Goal: Task Accomplishment & Management: Use online tool/utility

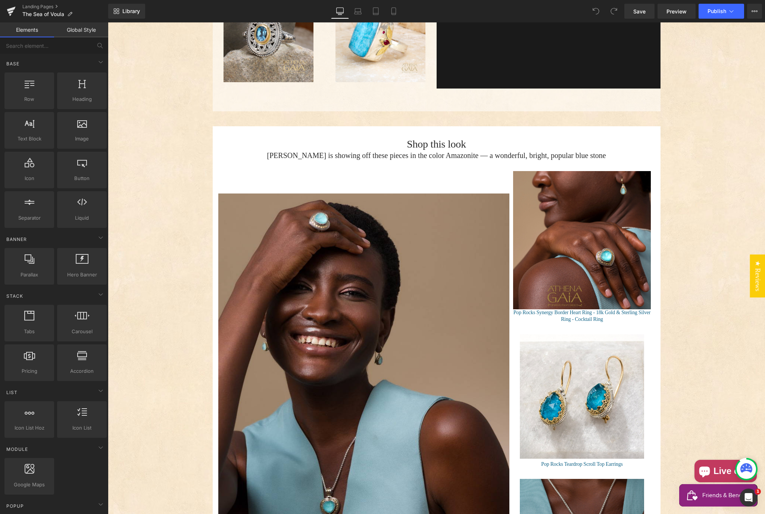
scroll to position [759, 0]
drag, startPoint x: 580, startPoint y: 234, endPoint x: 579, endPoint y: 243, distance: 8.4
click at [580, 234] on div "Sale Off (P) Image" at bounding box center [582, 240] width 138 height 138
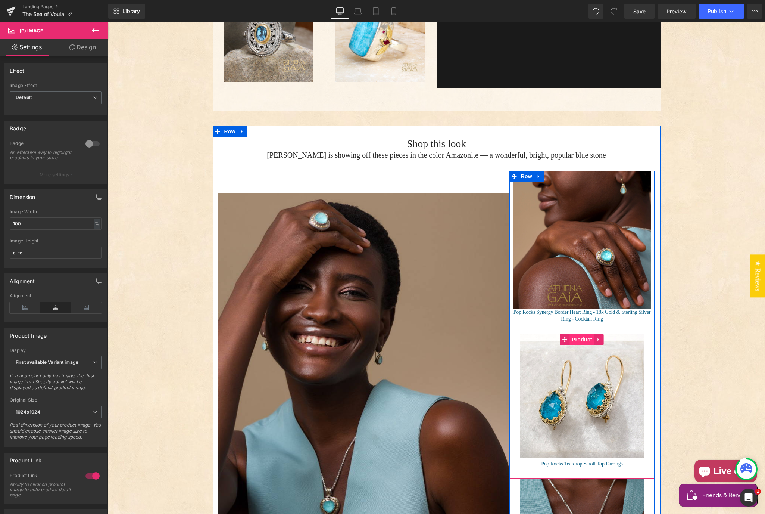
click at [577, 334] on span "Product" at bounding box center [582, 339] width 24 height 11
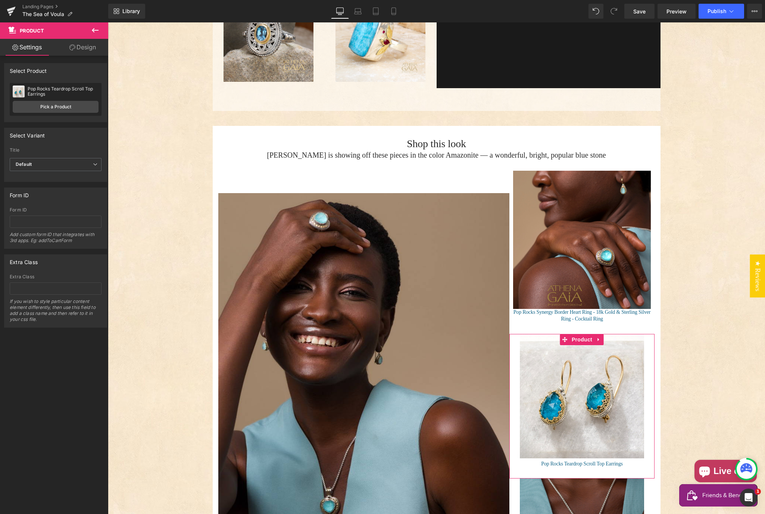
click at [88, 47] on link "Design" at bounding box center [83, 47] width 54 height 17
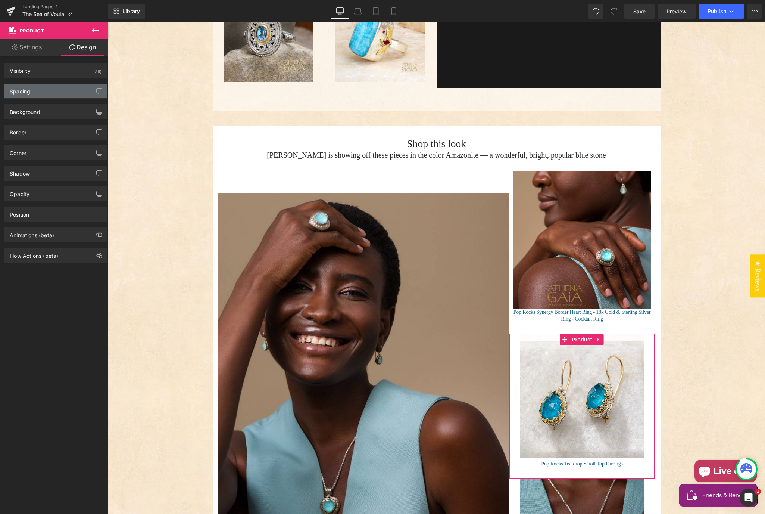
click at [49, 95] on div "Spacing" at bounding box center [55, 91] width 102 height 14
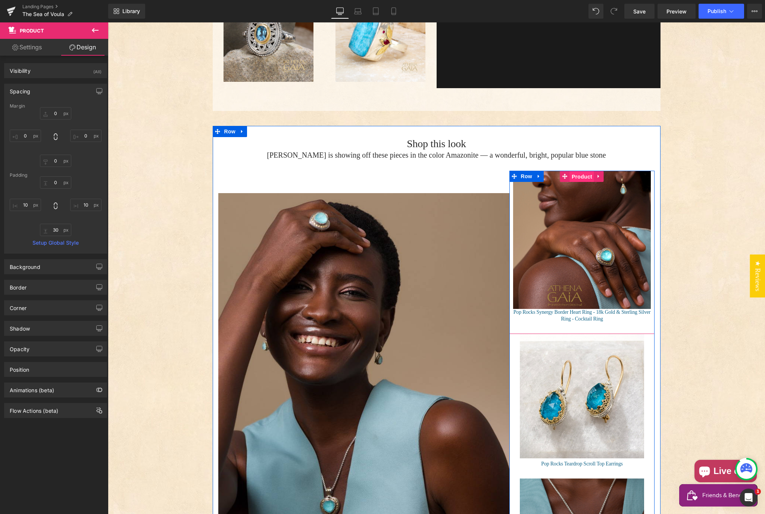
click at [578, 171] on span "Product" at bounding box center [582, 176] width 24 height 11
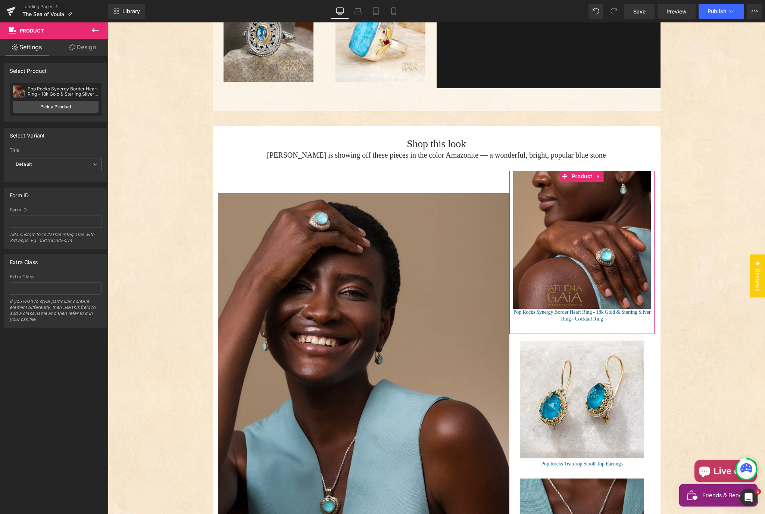
click at [85, 48] on link "Design" at bounding box center [83, 47] width 54 height 17
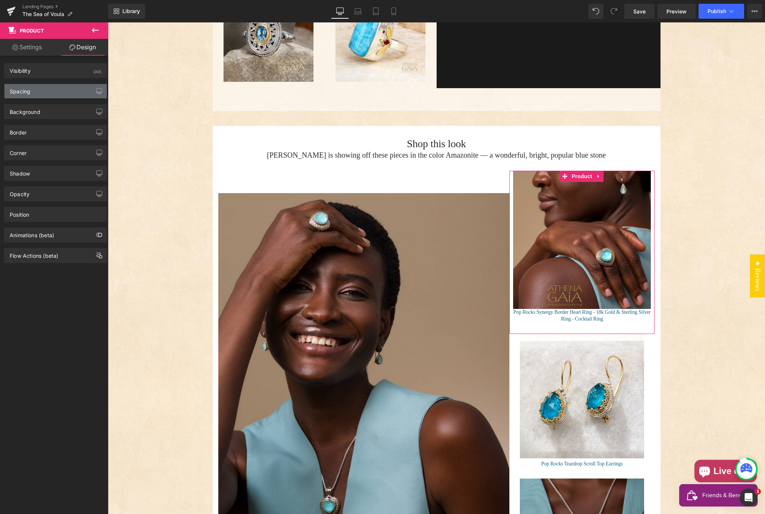
type input "0"
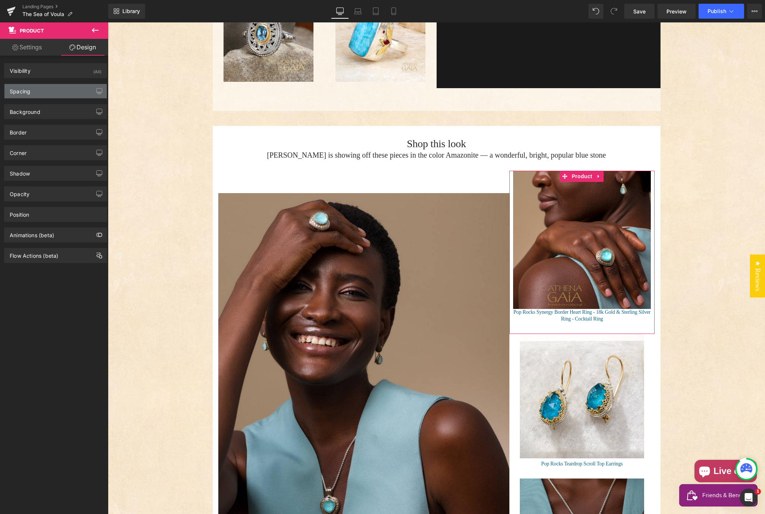
type input "10"
type input "30"
type input "10"
click at [41, 90] on div "Spacing" at bounding box center [55, 91] width 102 height 14
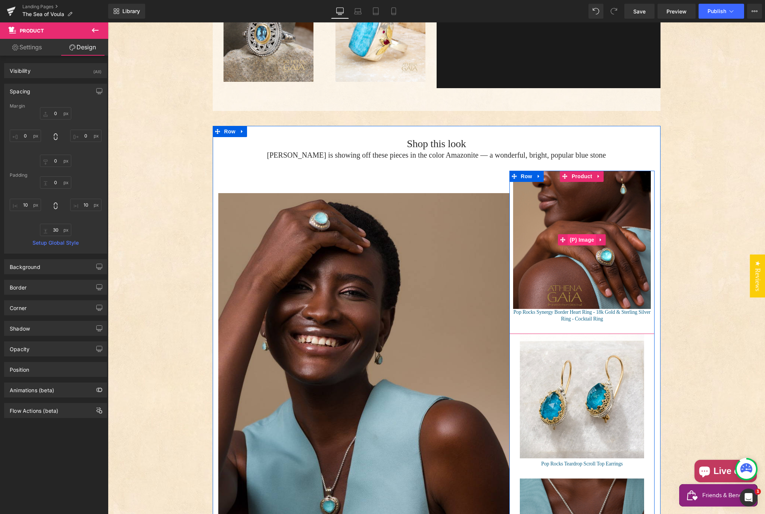
click at [577, 234] on span "(P) Image" at bounding box center [582, 239] width 28 height 11
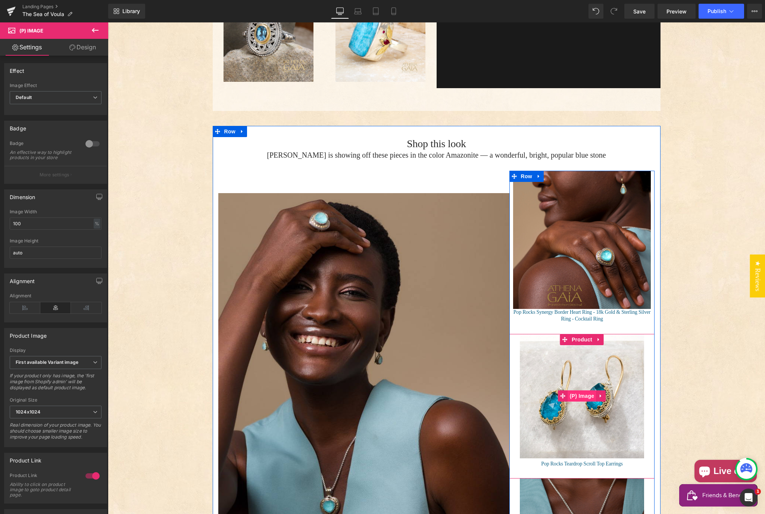
click at [583, 391] on span "(P) Image" at bounding box center [582, 395] width 28 height 11
click at [583, 234] on span "(P) Image" at bounding box center [582, 239] width 28 height 11
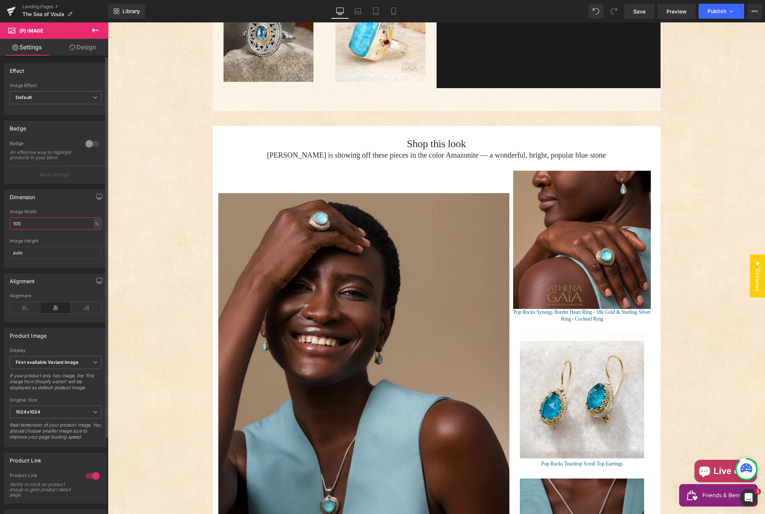
drag, startPoint x: 53, startPoint y: 229, endPoint x: 3, endPoint y: 227, distance: 49.7
click at [3, 227] on div "Dimension 100% Image Width 100 % % px auto Image Height auto" at bounding box center [56, 226] width 112 height 84
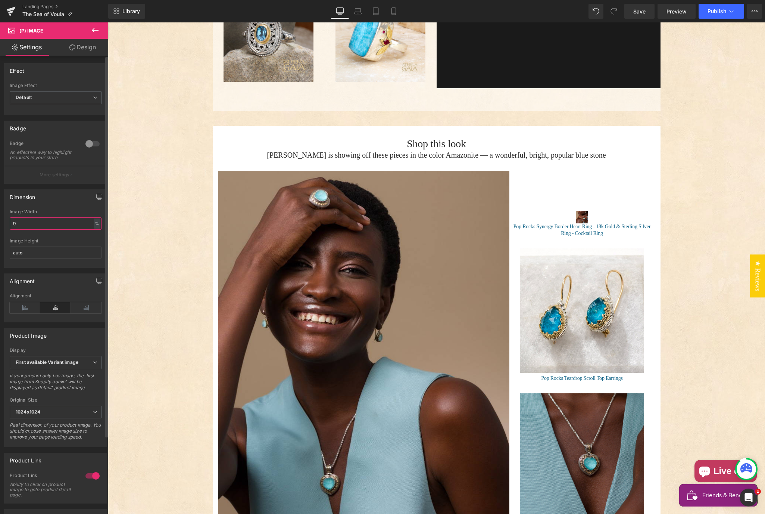
type input "90"
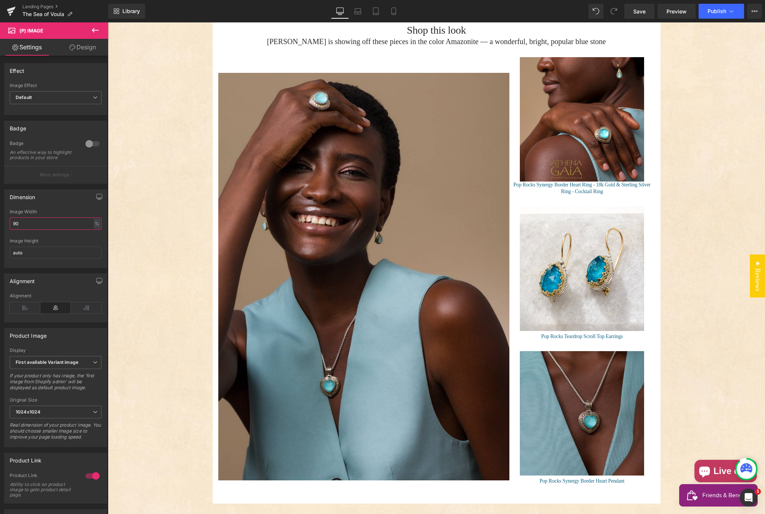
scroll to position [872, 0]
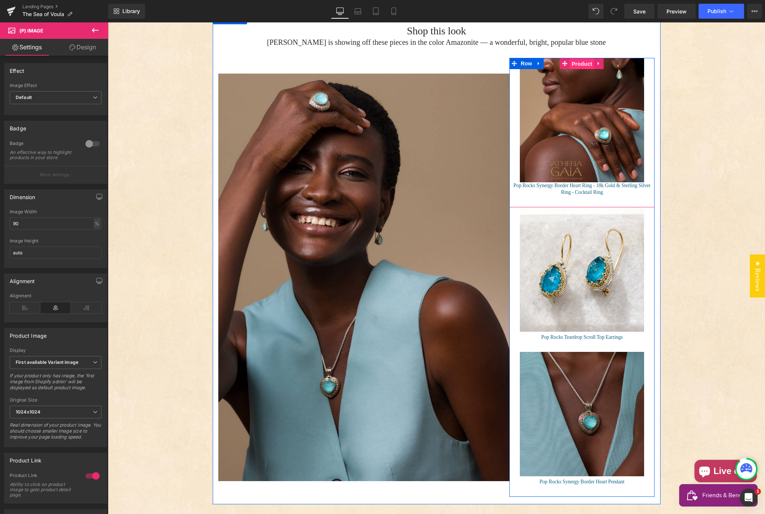
click at [580, 58] on span "Product" at bounding box center [582, 63] width 24 height 11
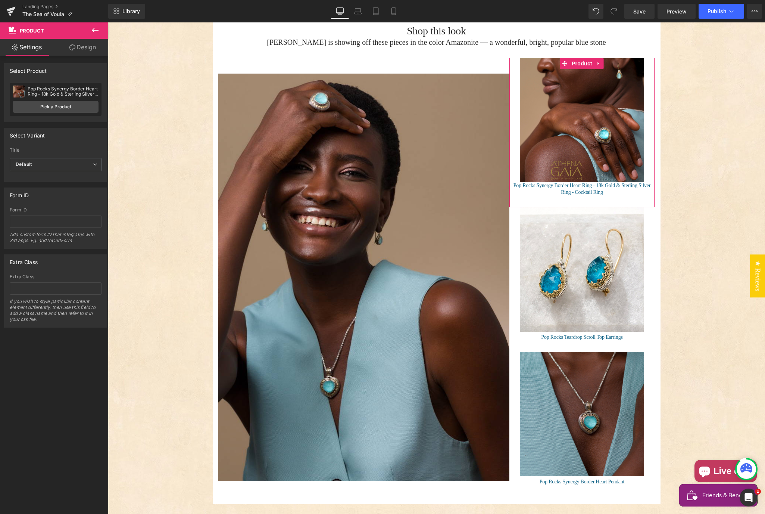
click at [85, 47] on link "Design" at bounding box center [83, 47] width 54 height 17
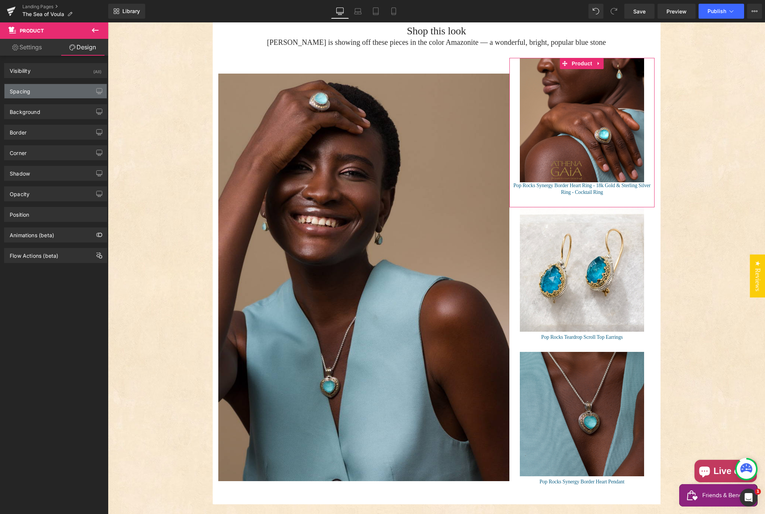
click at [17, 91] on div "Spacing" at bounding box center [20, 89] width 21 height 10
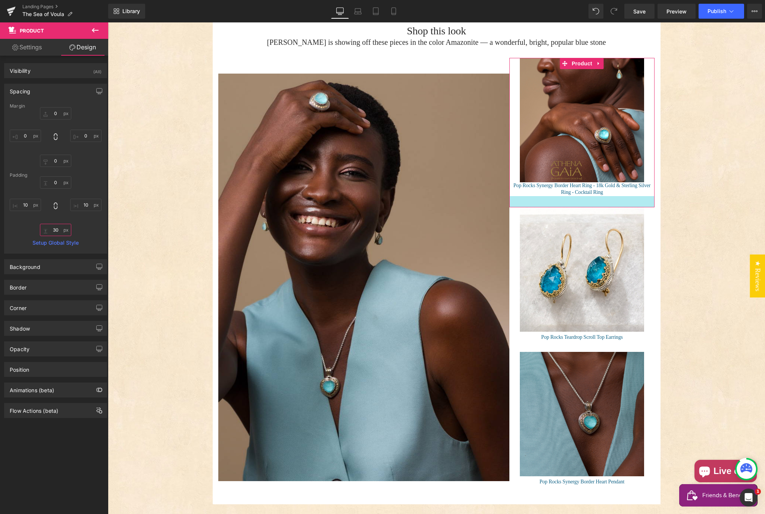
click at [56, 227] on input "30" at bounding box center [55, 230] width 31 height 12
type input "0"
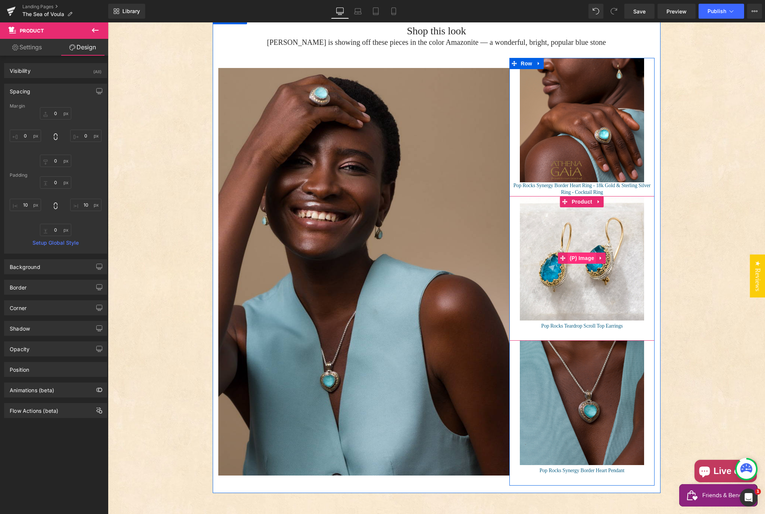
click at [577, 252] on span "(P) Image" at bounding box center [582, 257] width 28 height 11
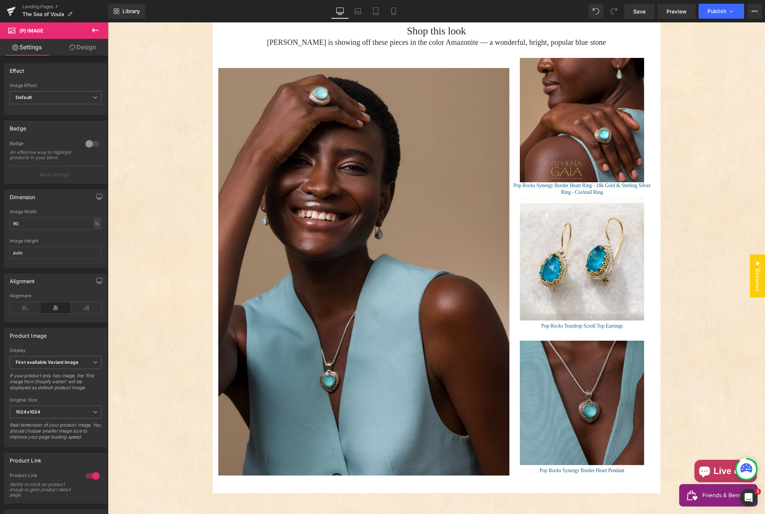
click at [87, 50] on link "Design" at bounding box center [83, 47] width 54 height 17
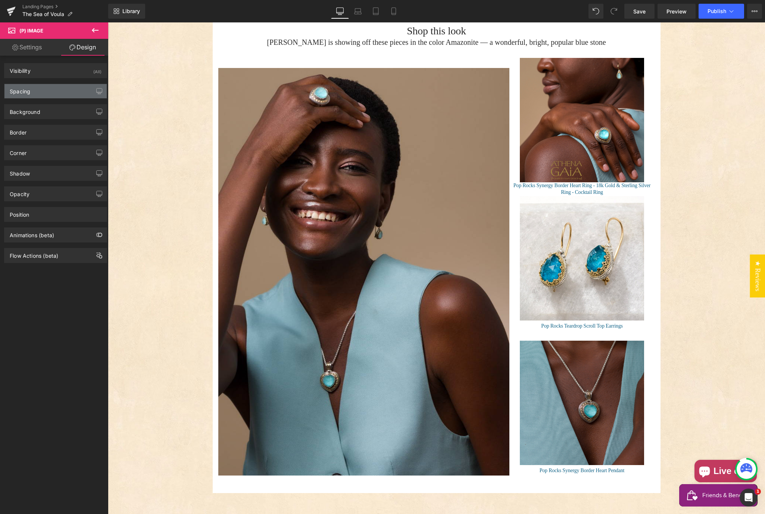
type input "0"
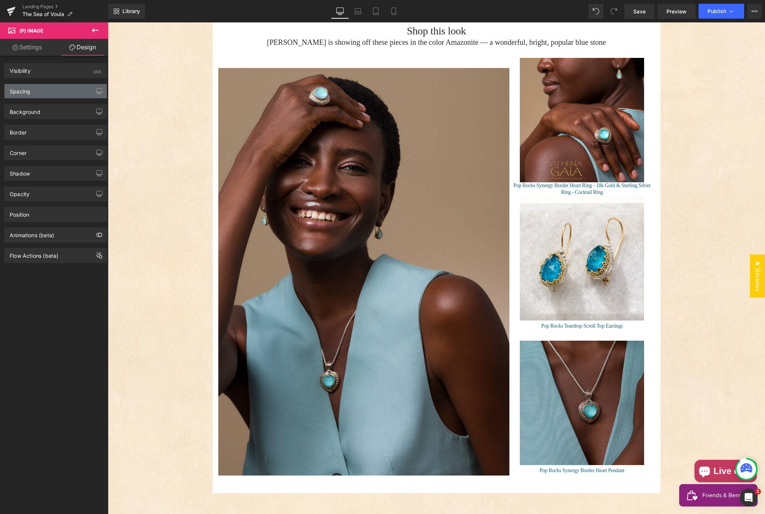
type input "0"
click at [53, 93] on div "Spacing" at bounding box center [55, 91] width 102 height 14
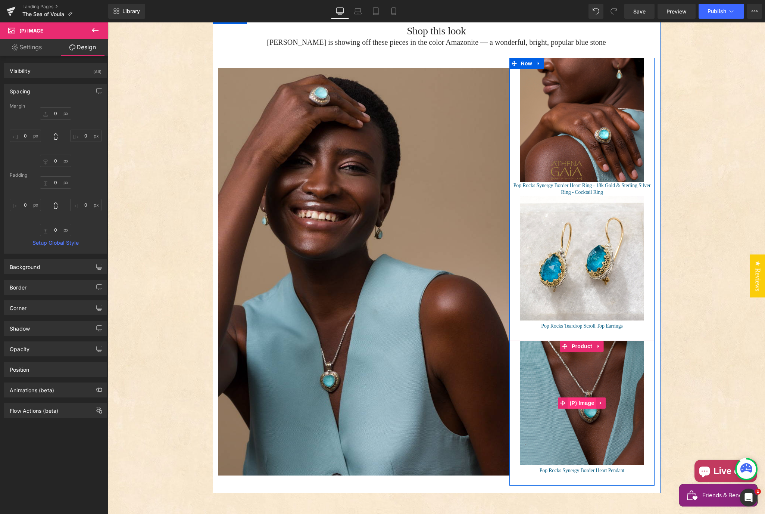
click at [583, 397] on span "(P) Image" at bounding box center [582, 402] width 28 height 11
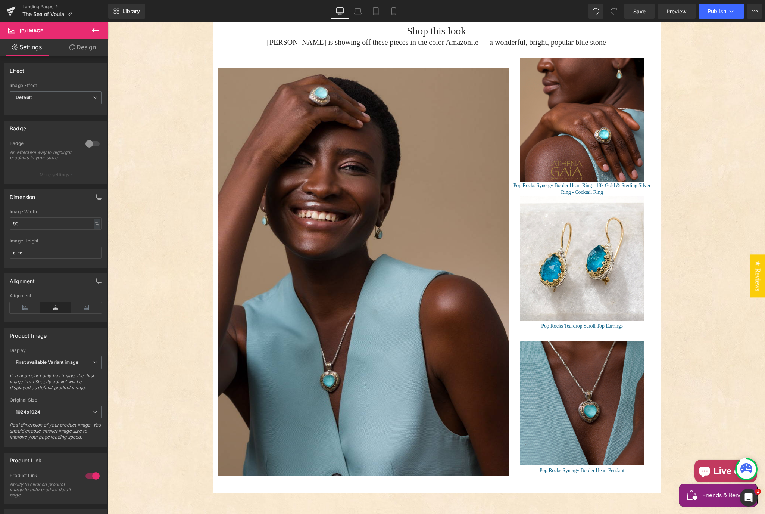
click at [77, 47] on link "Design" at bounding box center [83, 47] width 54 height 17
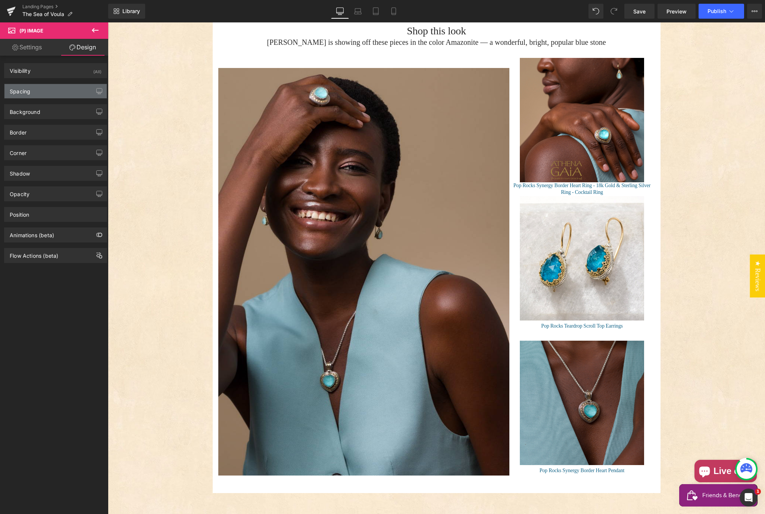
type input "0"
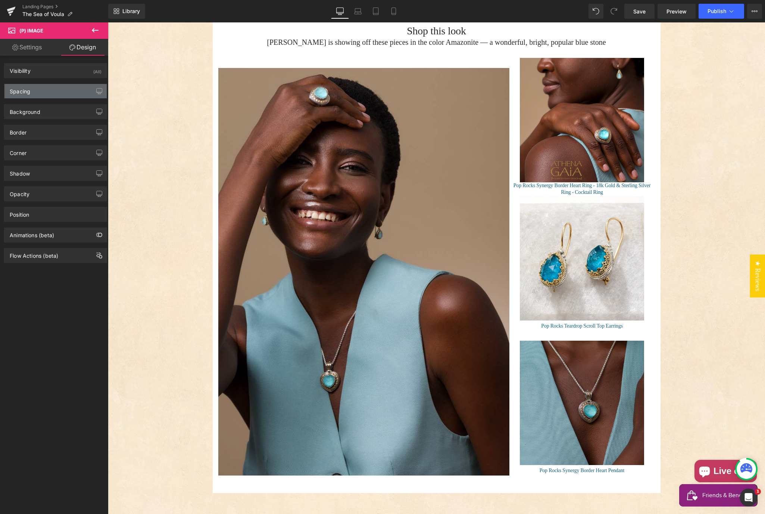
type input "0"
click at [57, 94] on div "Spacing" at bounding box center [55, 91] width 102 height 14
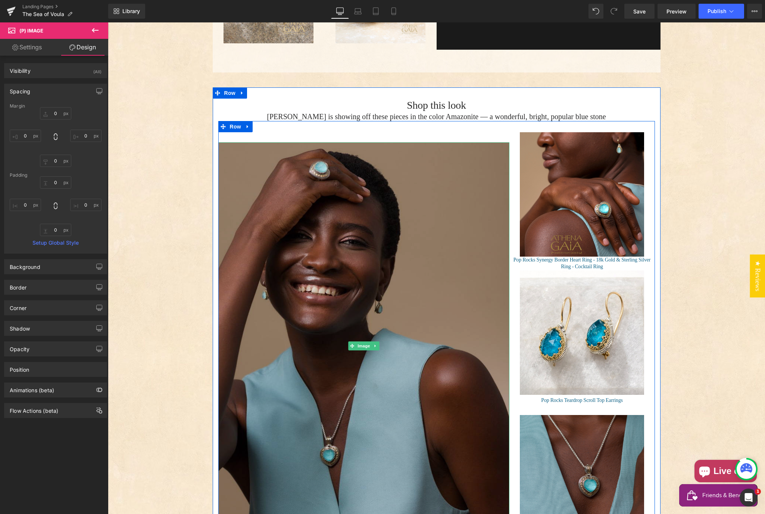
scroll to position [797, 0]
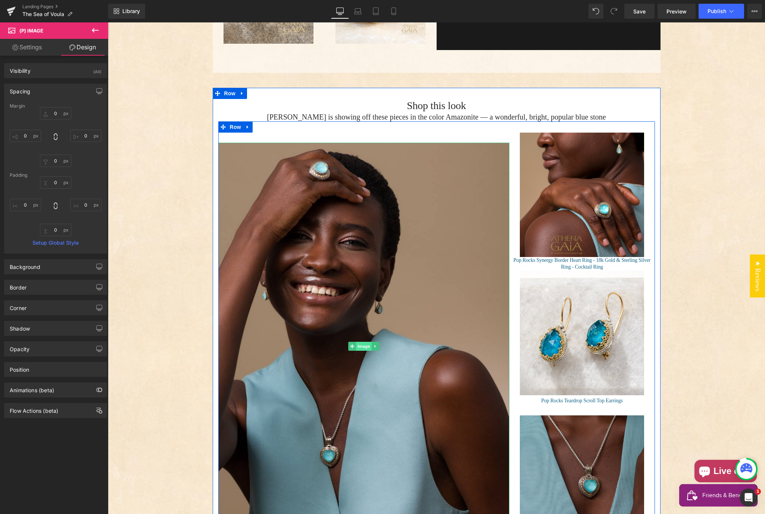
click at [361, 342] on span "Image" at bounding box center [364, 346] width 16 height 9
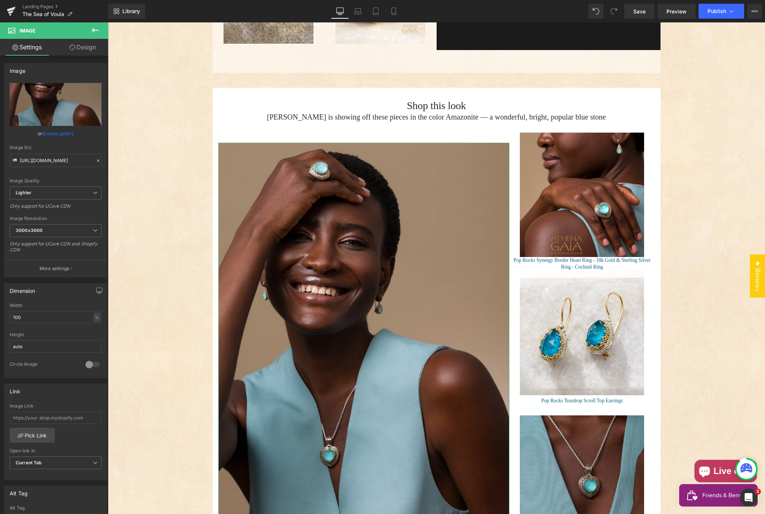
click at [85, 47] on link "Design" at bounding box center [83, 47] width 54 height 17
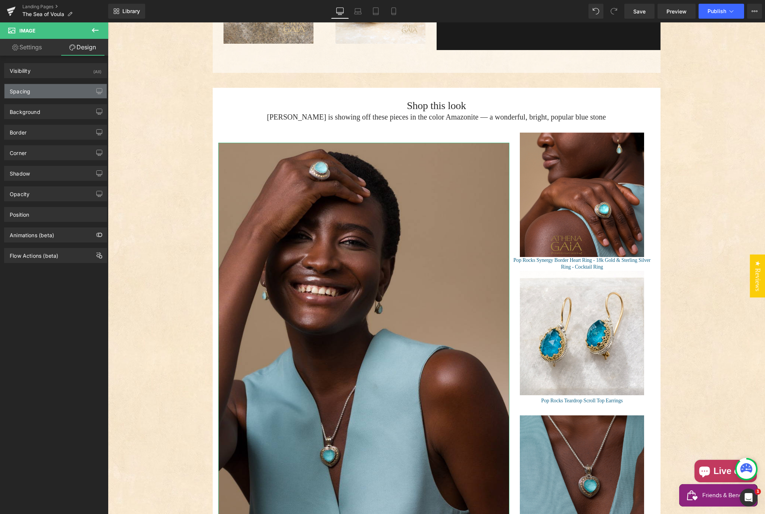
type input "0"
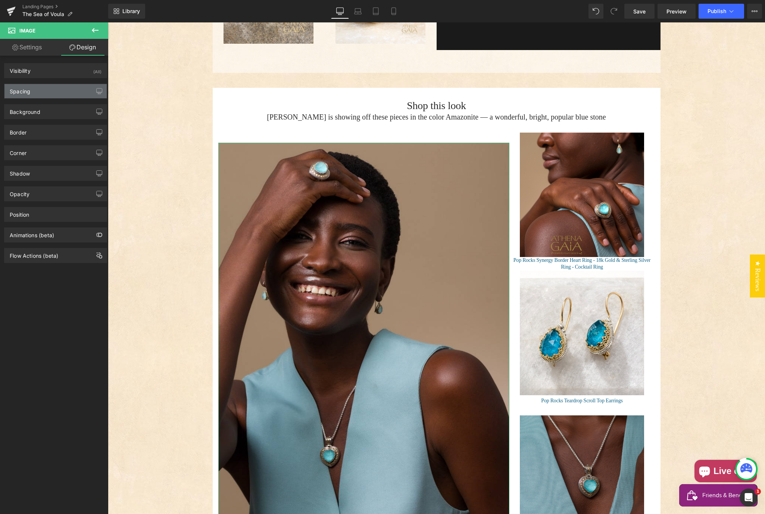
type input "0"
click at [28, 89] on div "Spacing" at bounding box center [20, 89] width 21 height 10
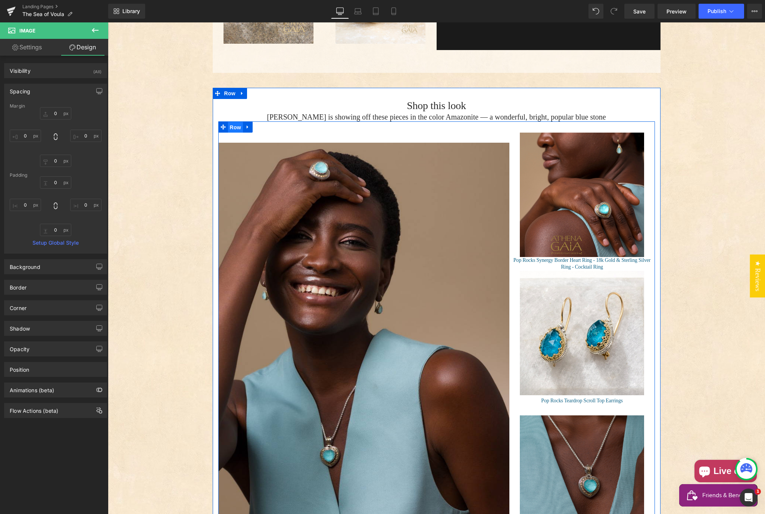
click at [231, 122] on span "Row" at bounding box center [235, 127] width 15 height 11
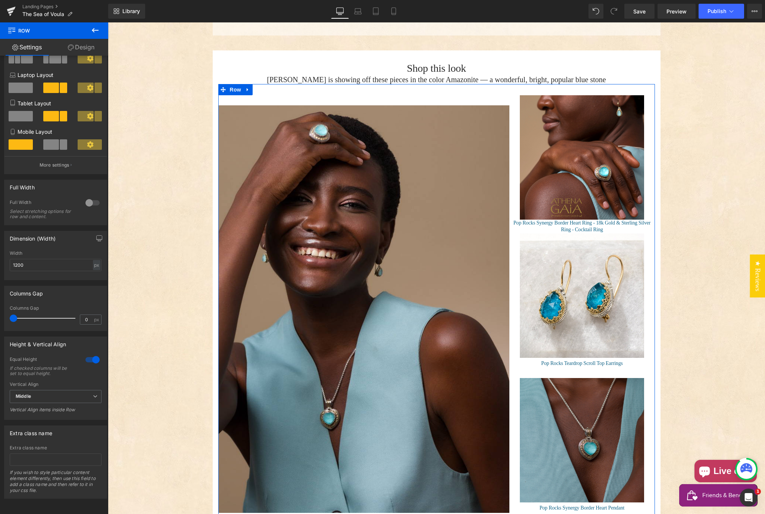
scroll to position [83, 0]
click at [45, 392] on span "Middle" at bounding box center [56, 396] width 92 height 13
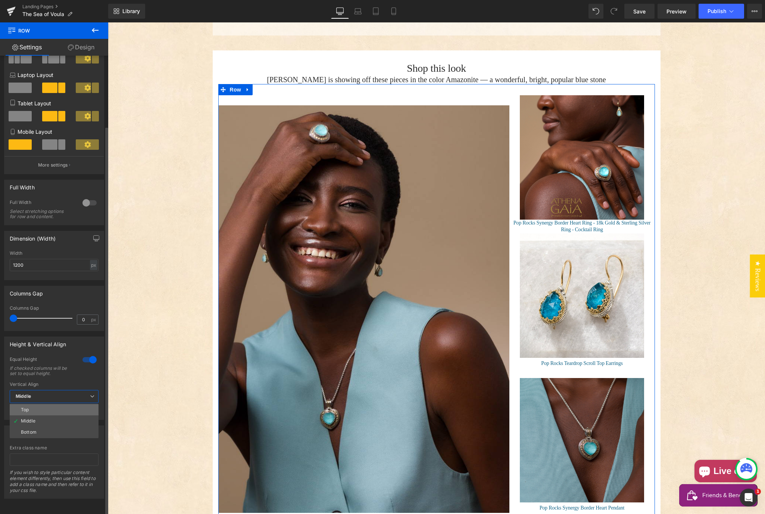
click at [44, 408] on li "Top" at bounding box center [54, 409] width 89 height 11
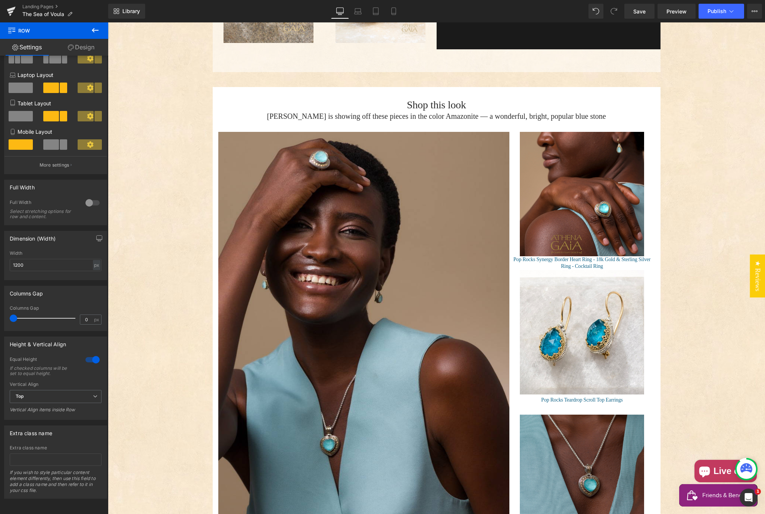
scroll to position [798, 0]
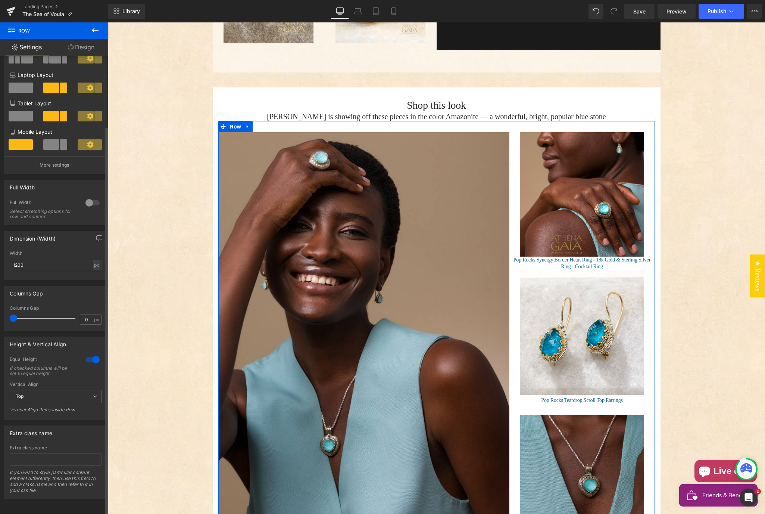
click at [77, 498] on div "8+4 8+4 12+12 Column Size Customizer 8+4 Desktop Layout Laptop Layout Tablet La…" at bounding box center [56, 286] width 112 height 461
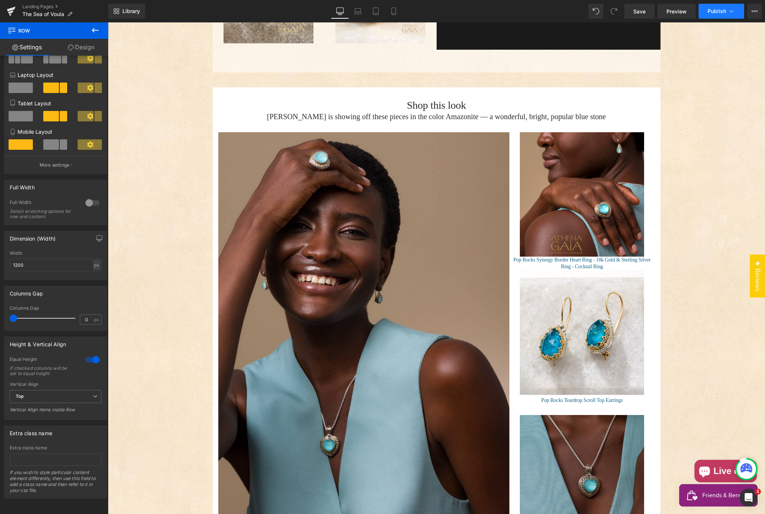
click at [714, 11] on span "Publish" at bounding box center [717, 11] width 19 height 6
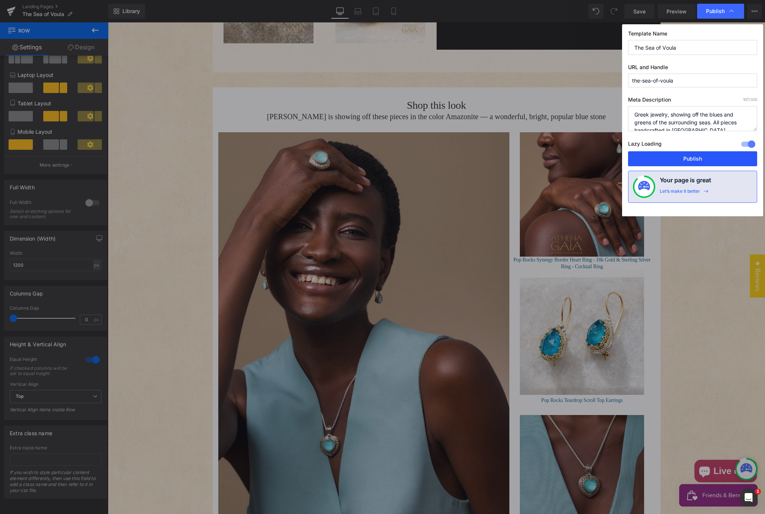
click at [688, 159] on button "Publish" at bounding box center [692, 158] width 129 height 15
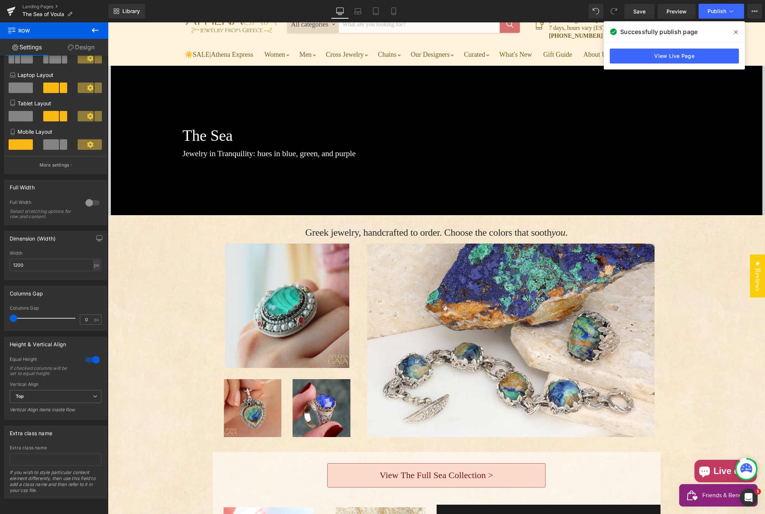
scroll to position [51, 0]
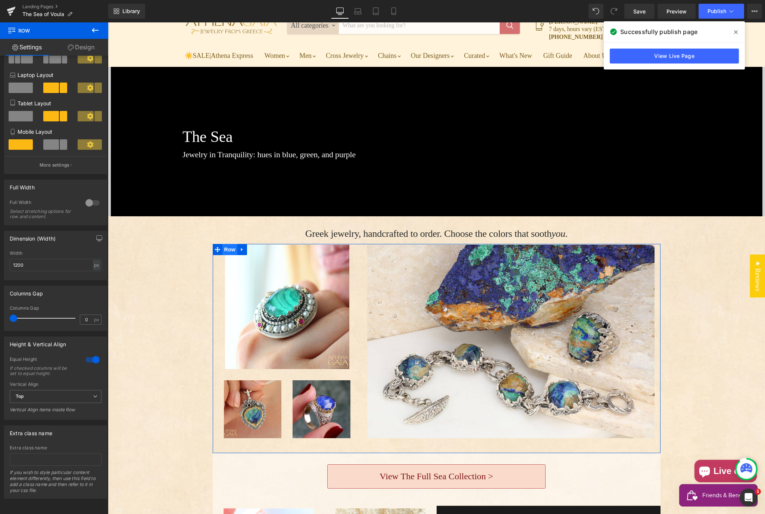
click at [228, 244] on span "Row" at bounding box center [229, 249] width 15 height 11
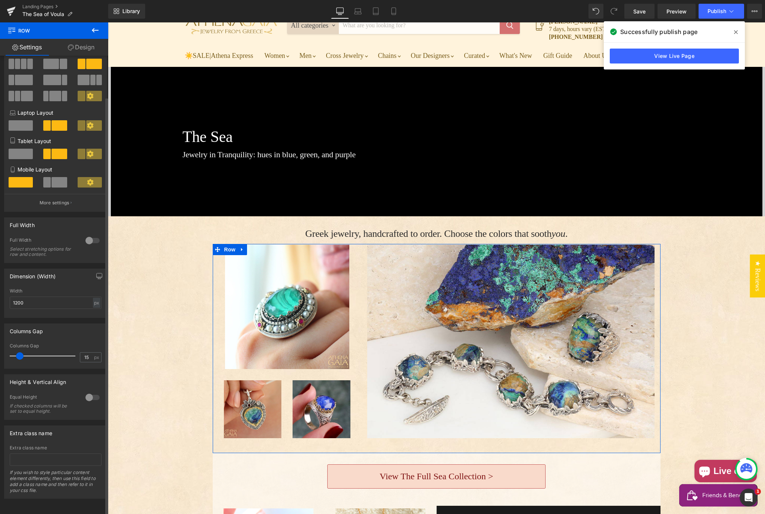
scroll to position [0, 0]
click at [90, 392] on div at bounding box center [93, 397] width 18 height 12
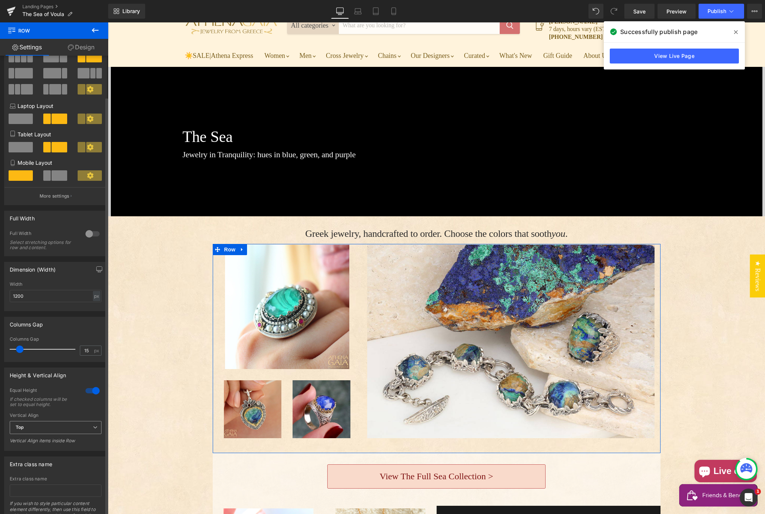
click at [42, 427] on span "Top" at bounding box center [56, 427] width 92 height 13
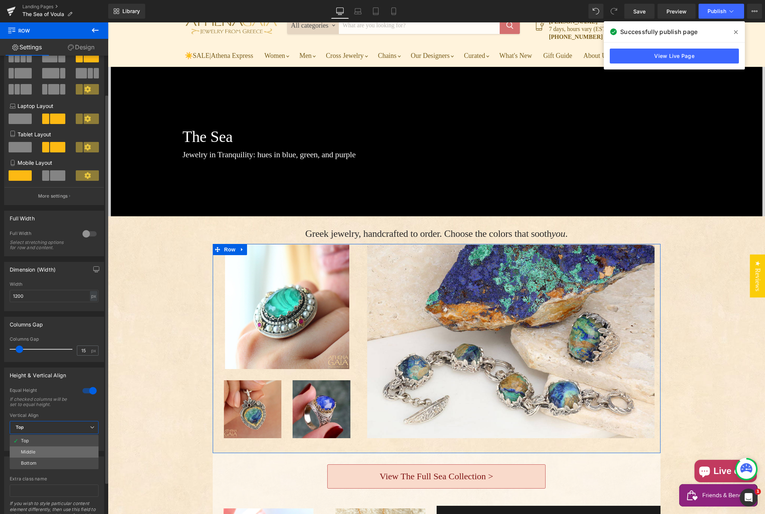
click at [34, 451] on div "Middle" at bounding box center [28, 451] width 15 height 5
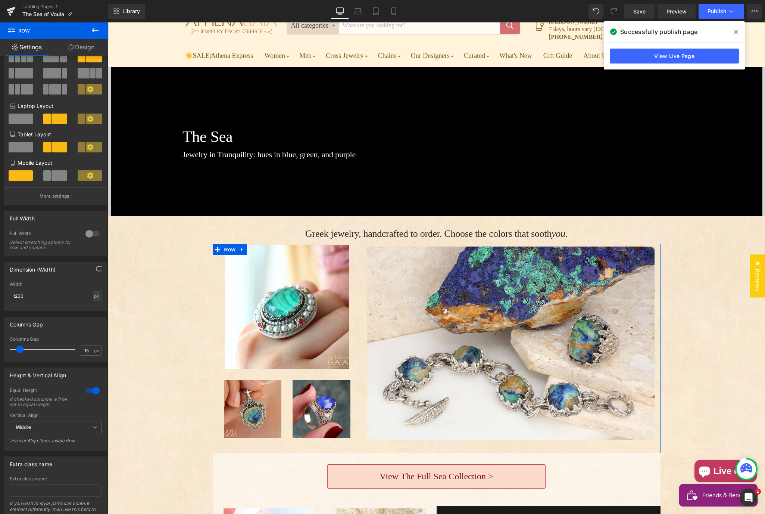
click at [87, 44] on link "Design" at bounding box center [81, 47] width 54 height 17
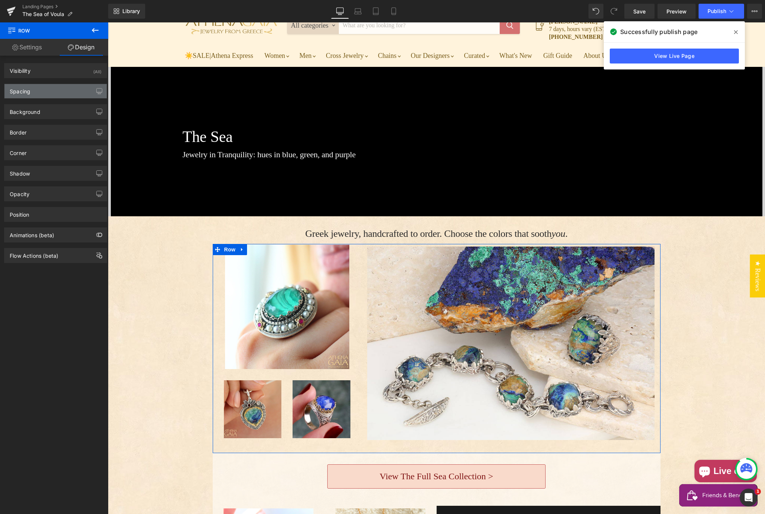
type input "0"
type input "2"
type input "0"
type input "30"
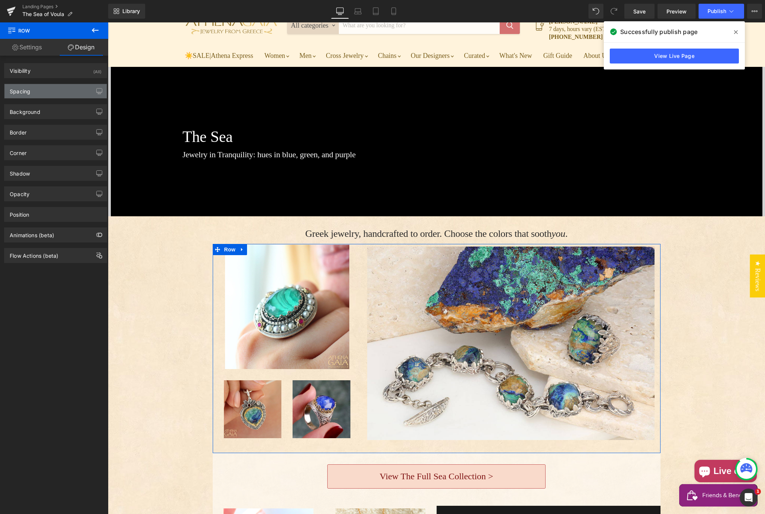
type input "0"
click at [46, 88] on div "Spacing" at bounding box center [55, 91] width 102 height 14
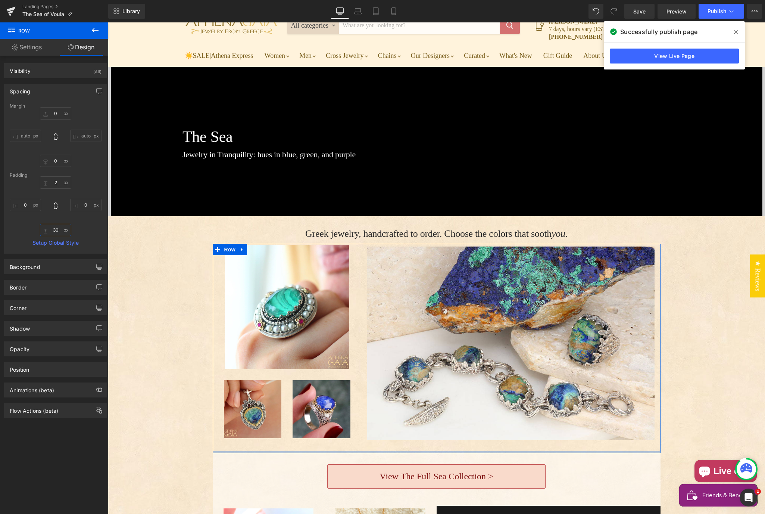
click at [53, 229] on input "30" at bounding box center [55, 230] width 31 height 12
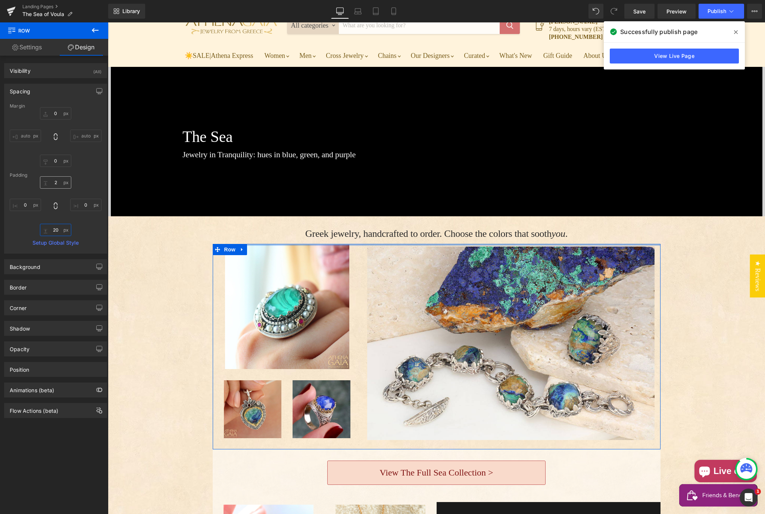
type input "20"
click at [52, 184] on input "2" at bounding box center [55, 182] width 31 height 12
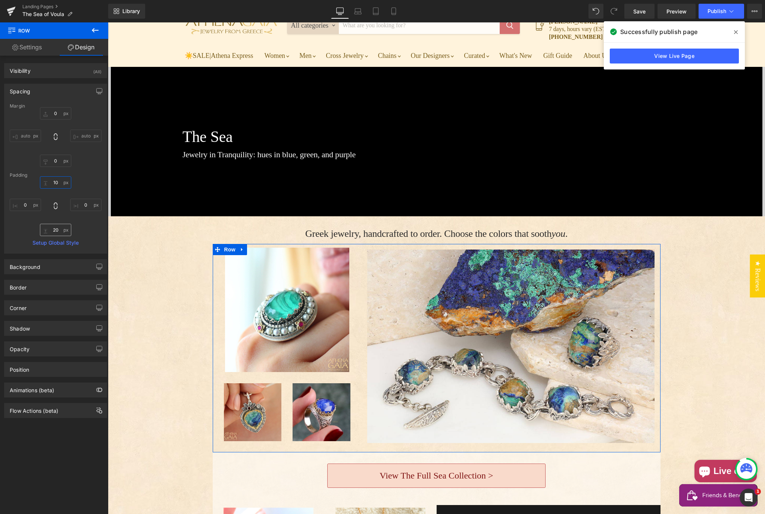
type input "10"
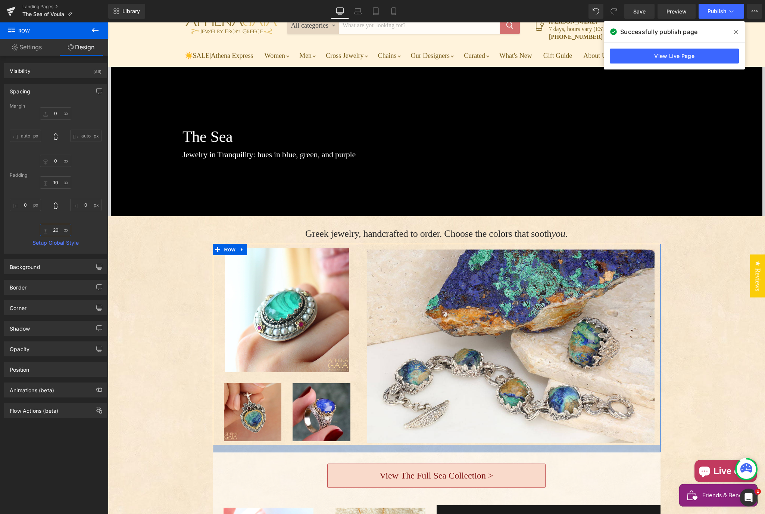
click at [55, 227] on input "20" at bounding box center [55, 230] width 31 height 12
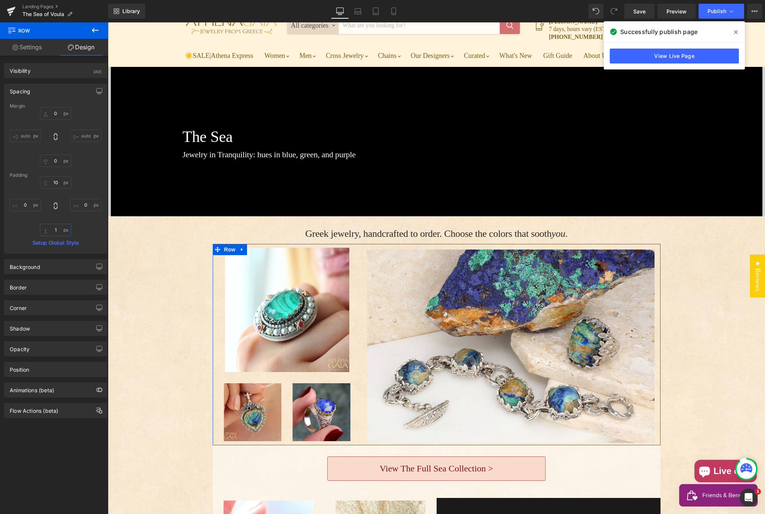
type input "10"
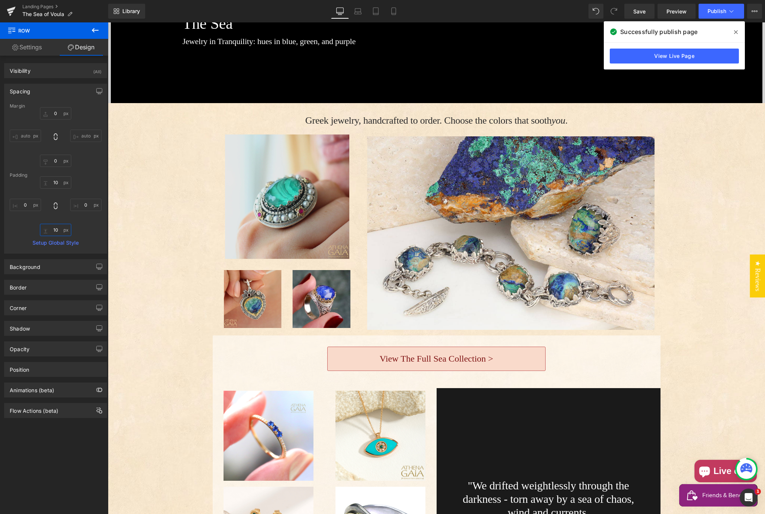
scroll to position [163, 0]
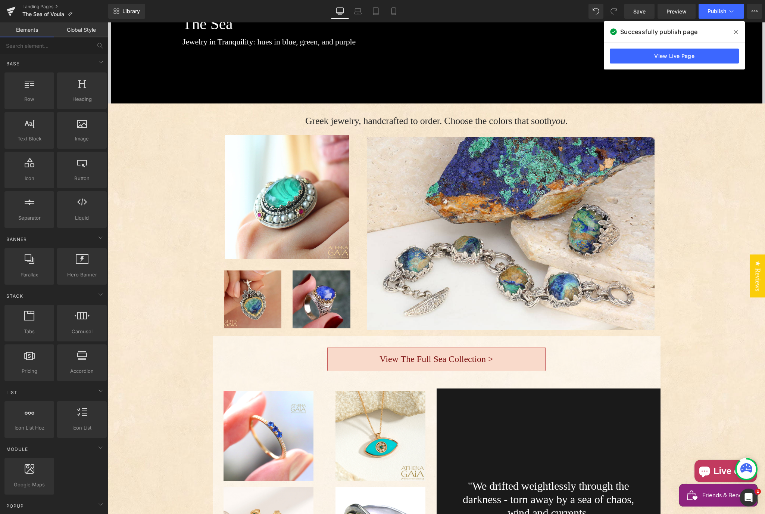
drag, startPoint x: 184, startPoint y: 192, endPoint x: 191, endPoint y: 189, distance: 8.0
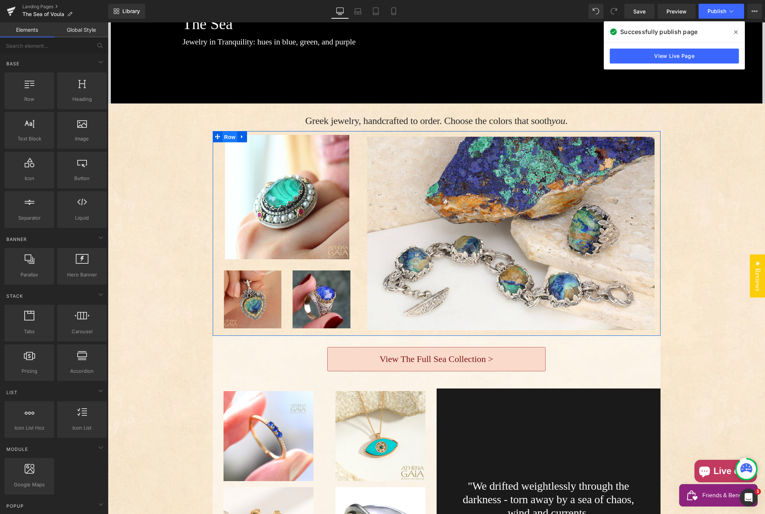
click at [223, 131] on span "Row" at bounding box center [229, 136] width 15 height 11
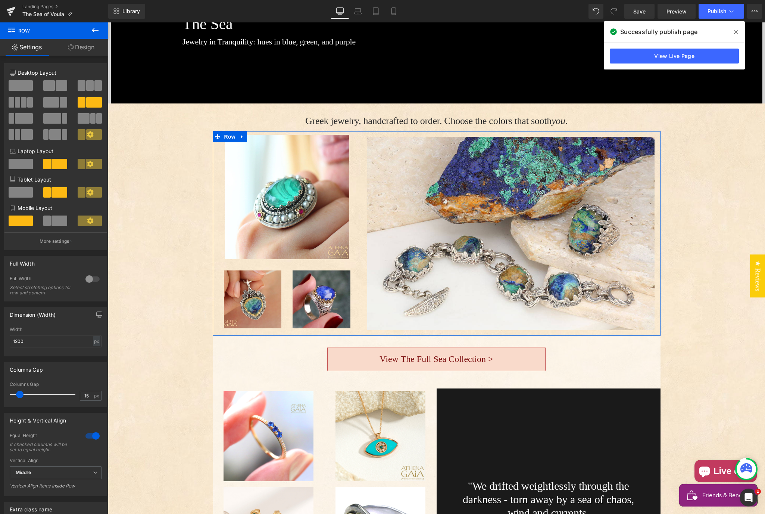
click at [77, 47] on link "Design" at bounding box center [81, 47] width 54 height 17
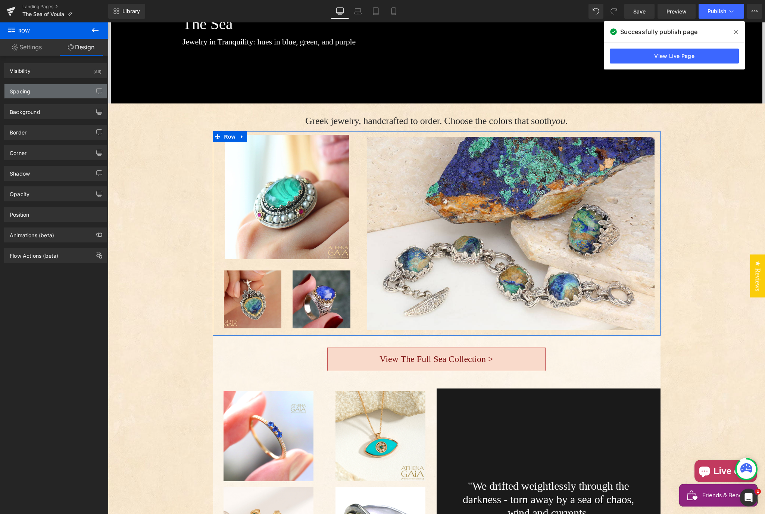
type input "0"
type input "10"
type input "0"
type input "10"
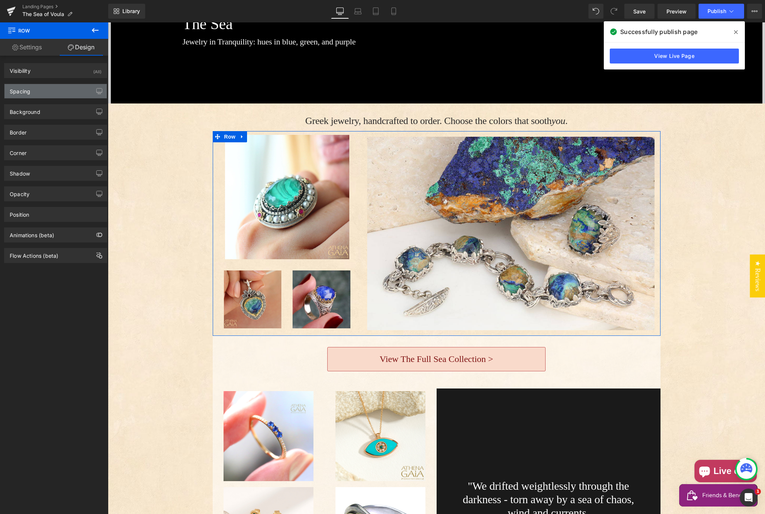
type input "0"
click at [40, 93] on div "Spacing" at bounding box center [55, 91] width 102 height 14
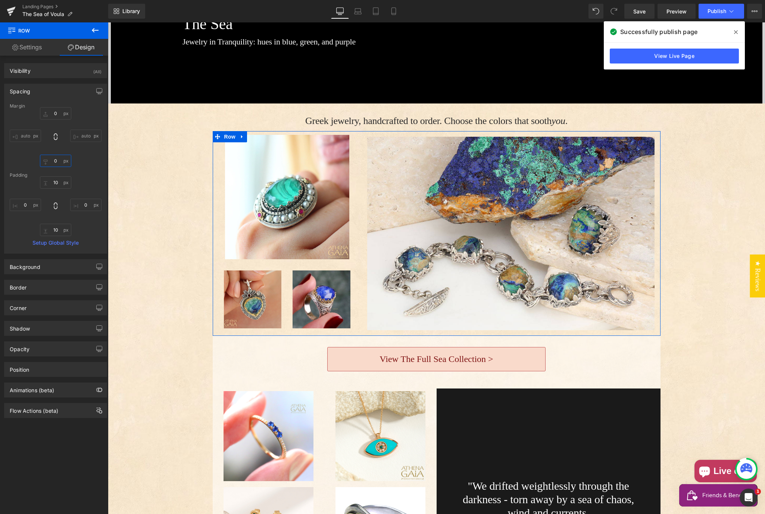
click at [54, 162] on input "0" at bounding box center [55, 161] width 31 height 12
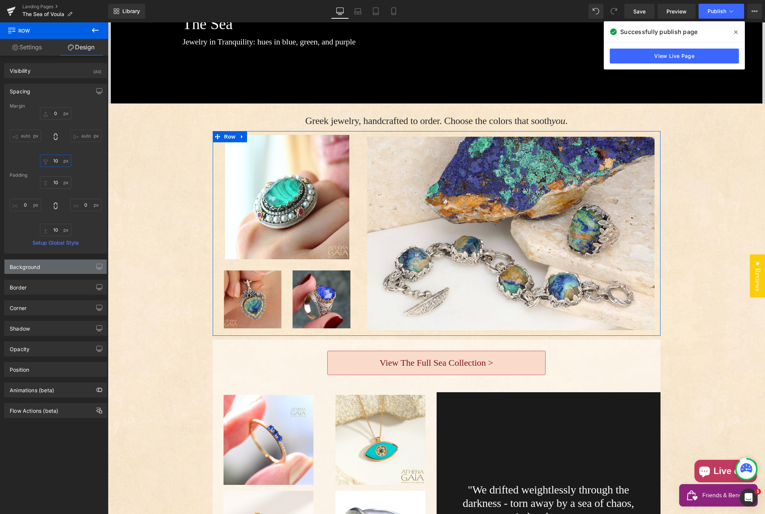
type input "10"
click at [37, 271] on div "Background" at bounding box center [55, 266] width 102 height 14
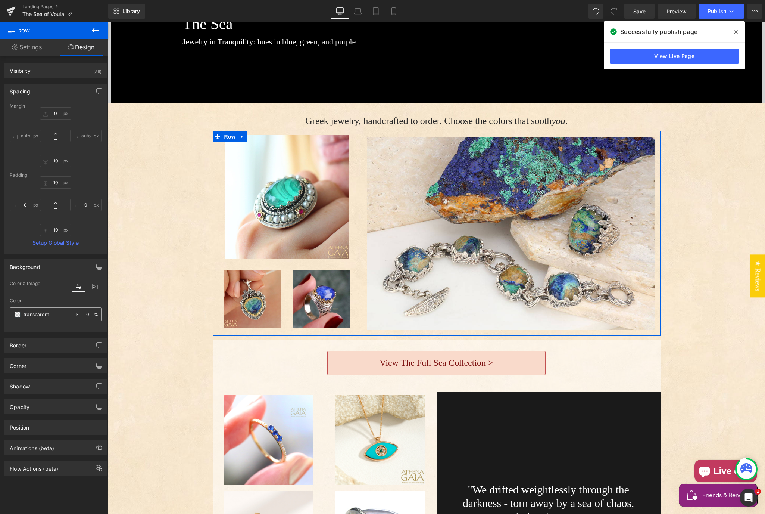
click at [31, 309] on div "transparent" at bounding box center [42, 314] width 65 height 13
click at [18, 313] on span at bounding box center [18, 314] width 6 height 6
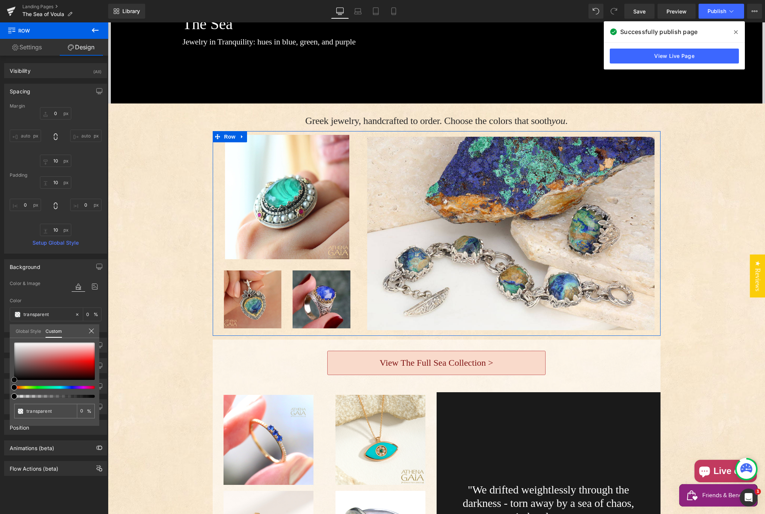
type input "#f5f4f4"
type input "100"
type input "#f5f4f4"
type input "100"
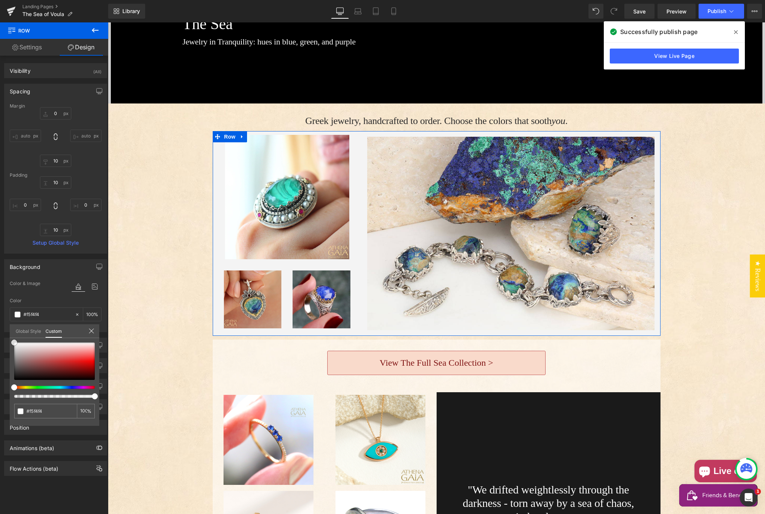
type input "#f4f4f4"
type input "#ffffff"
drag, startPoint x: 17, startPoint y: 344, endPoint x: 5, endPoint y: 335, distance: 14.4
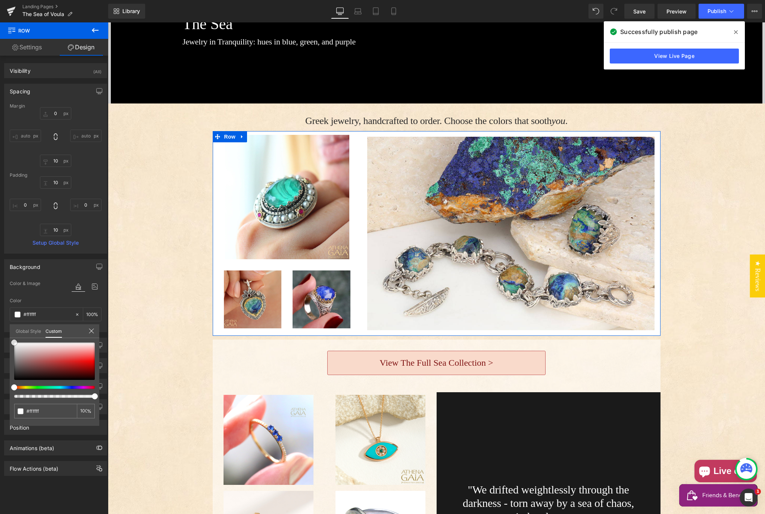
click at [5, 332] on div "Background Color & Image color rgba(255, 255, 255, 1) Color #ffffff 100 % Image…" at bounding box center [56, 292] width 112 height 78
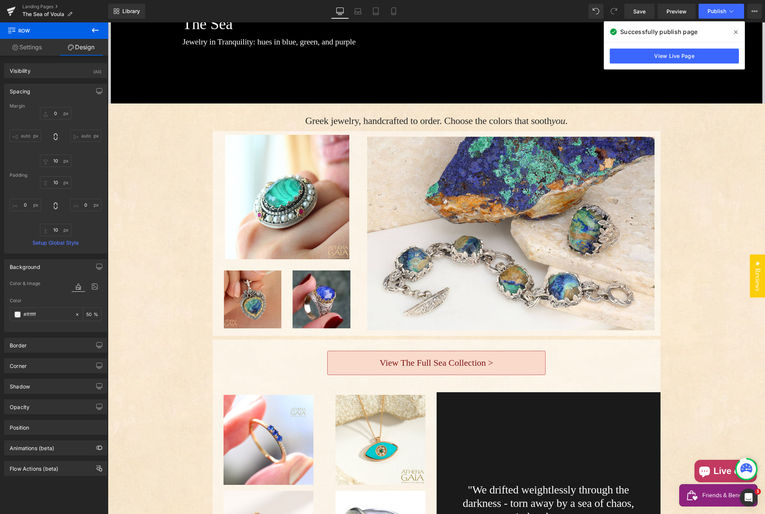
type input "50"
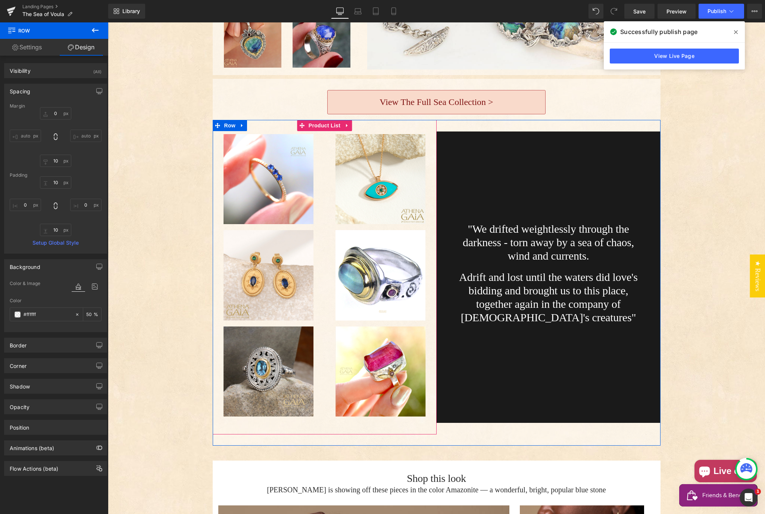
scroll to position [424, 0]
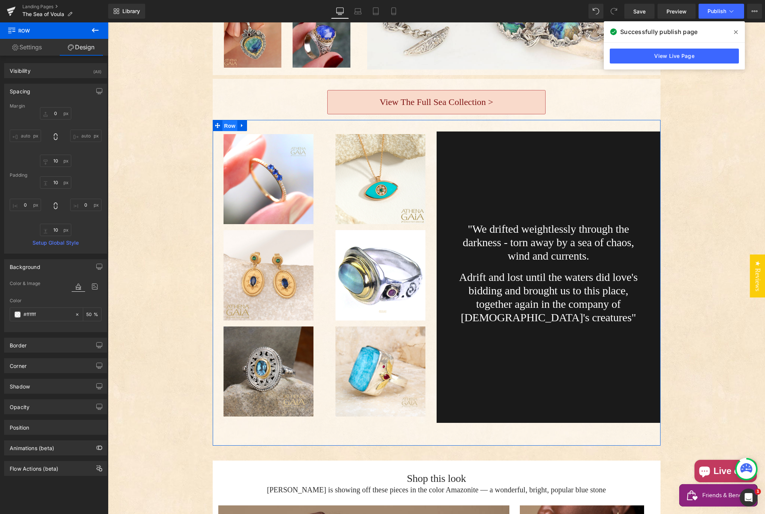
click at [224, 120] on span "Row" at bounding box center [229, 125] width 15 height 11
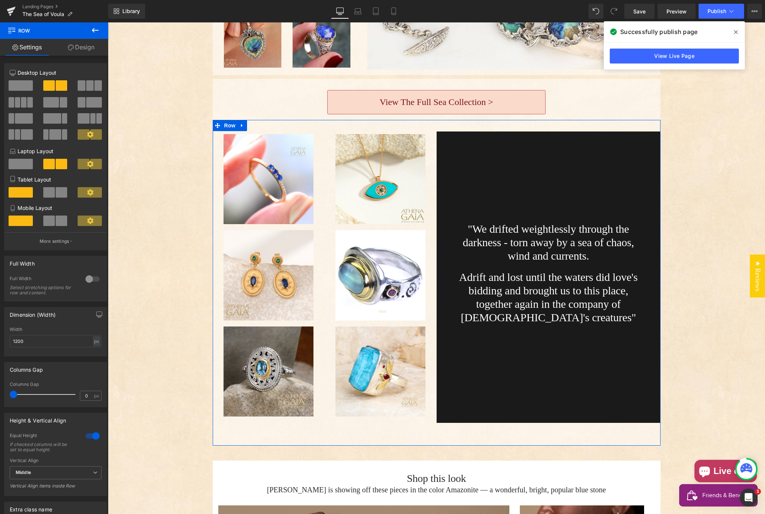
click at [92, 51] on link "Design" at bounding box center [81, 47] width 54 height 17
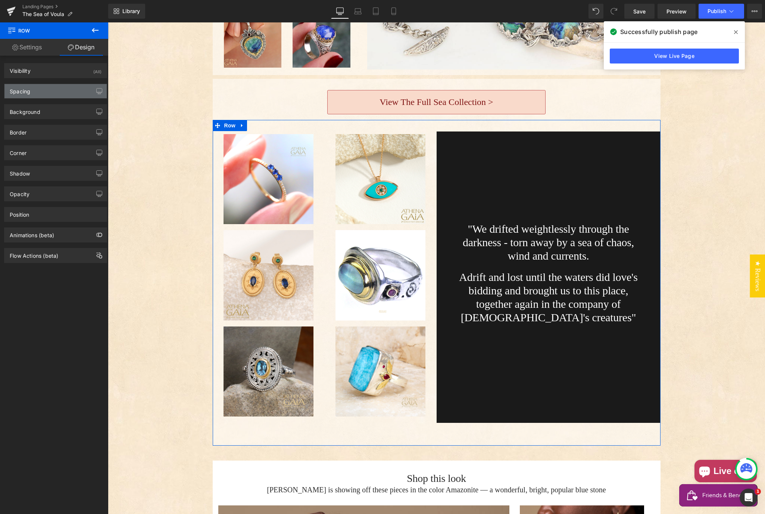
type input "0"
type input "30"
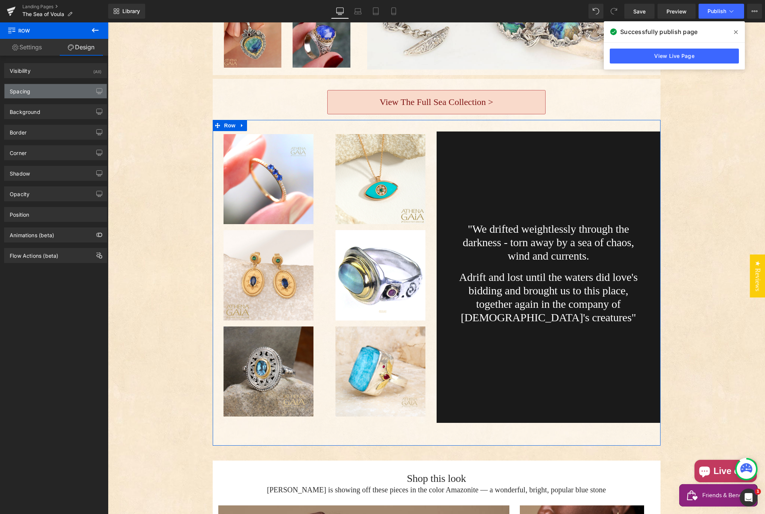
type input "0"
click at [56, 87] on div "Spacing" at bounding box center [55, 91] width 102 height 14
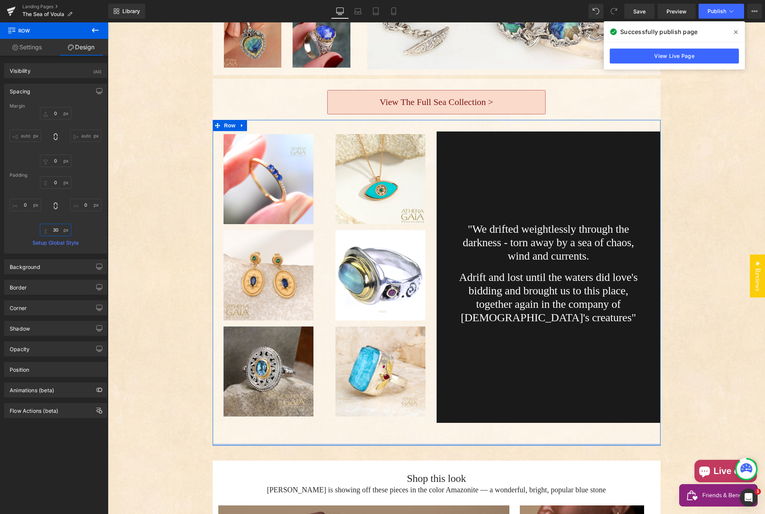
click at [54, 227] on input "30" at bounding box center [55, 230] width 31 height 12
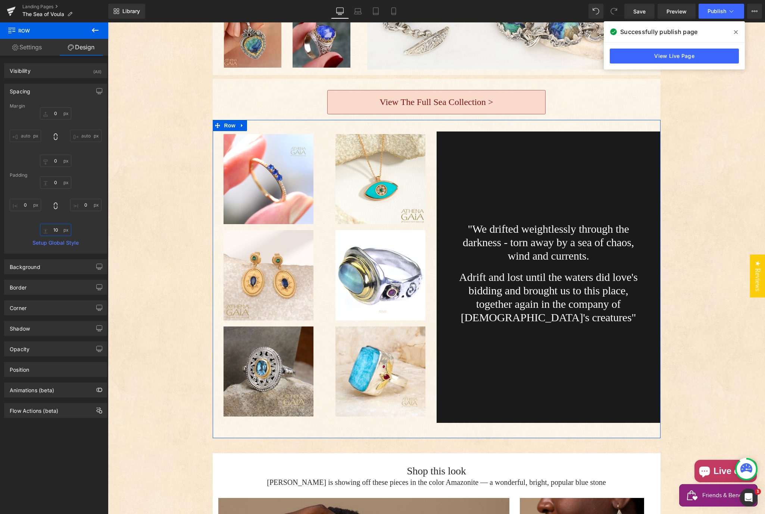
click at [56, 228] on input "10" at bounding box center [55, 230] width 31 height 12
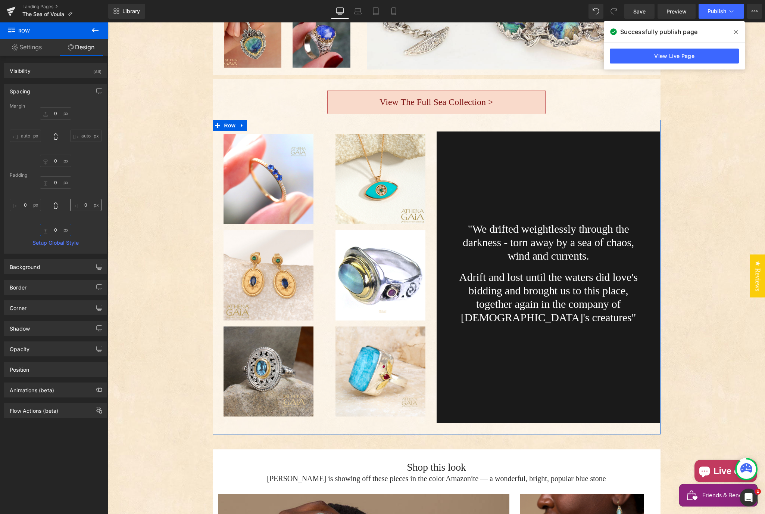
type input "0"
click at [77, 207] on input "0" at bounding box center [85, 205] width 31 height 12
type input "10"
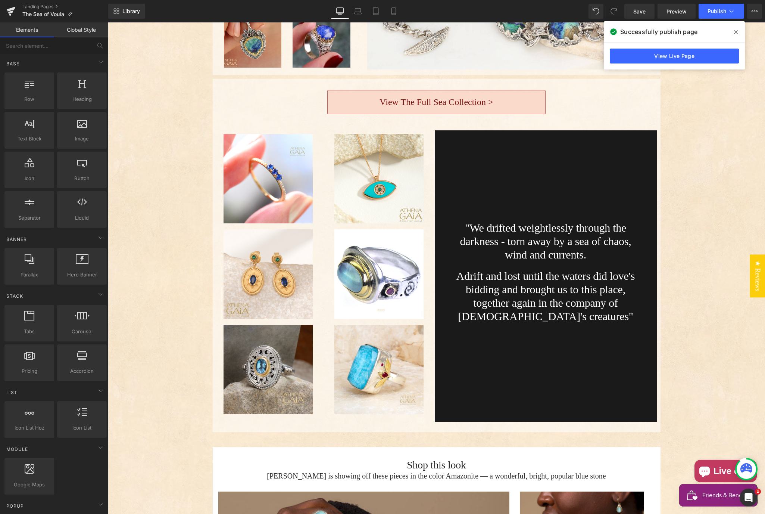
click at [717, 14] on span "Publish" at bounding box center [717, 11] width 19 height 6
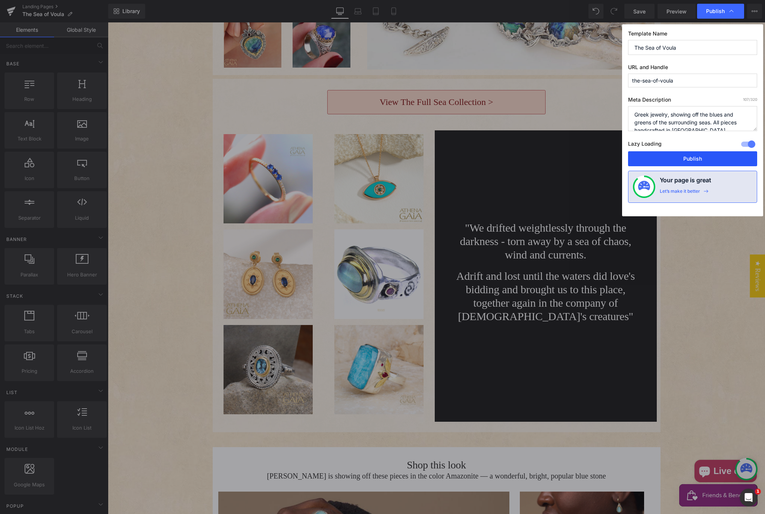
click at [693, 155] on button "Publish" at bounding box center [692, 158] width 129 height 15
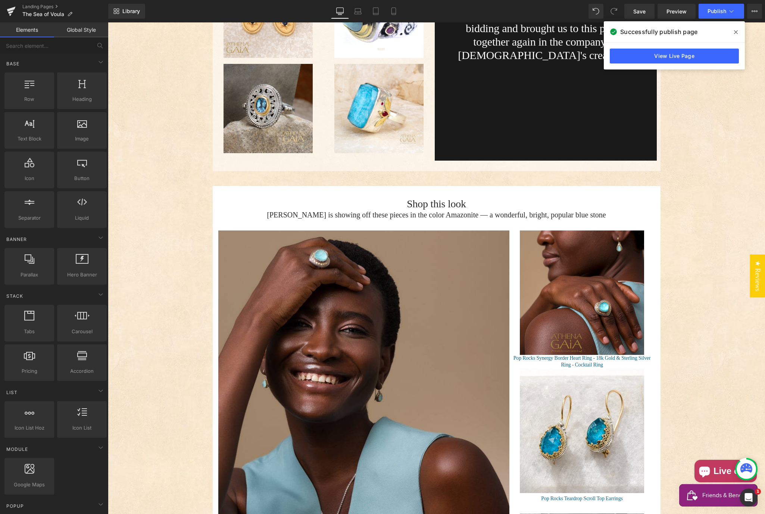
scroll to position [685, 0]
click at [274, 187] on div "Shop this look Heading [PERSON_NAME] is showing off these pieces in the color A…" at bounding box center [437, 426] width 448 height 480
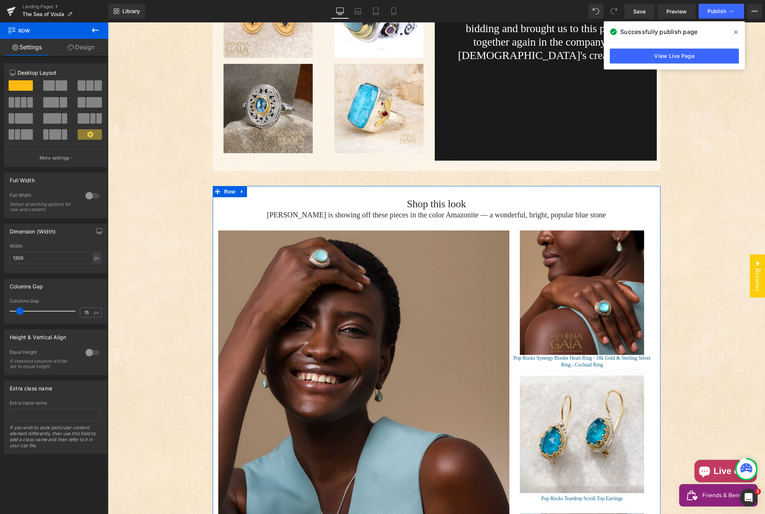
click at [82, 50] on link "Design" at bounding box center [81, 47] width 54 height 17
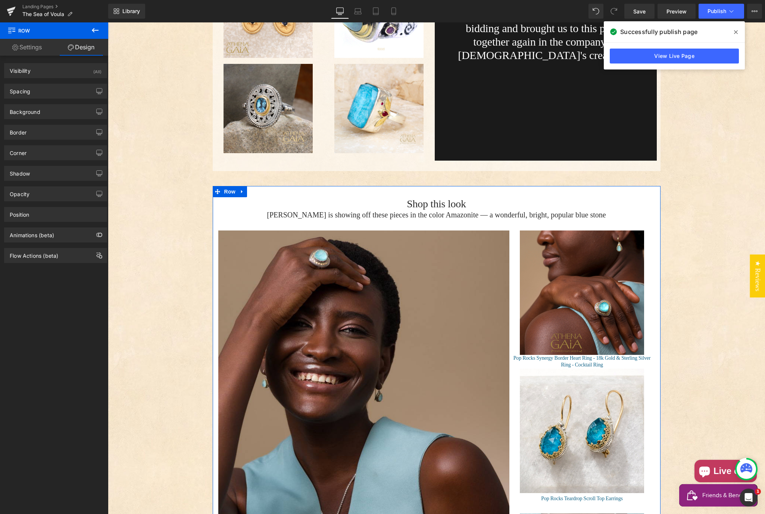
type input "#ffffff"
click at [37, 114] on div "Background" at bounding box center [25, 110] width 31 height 10
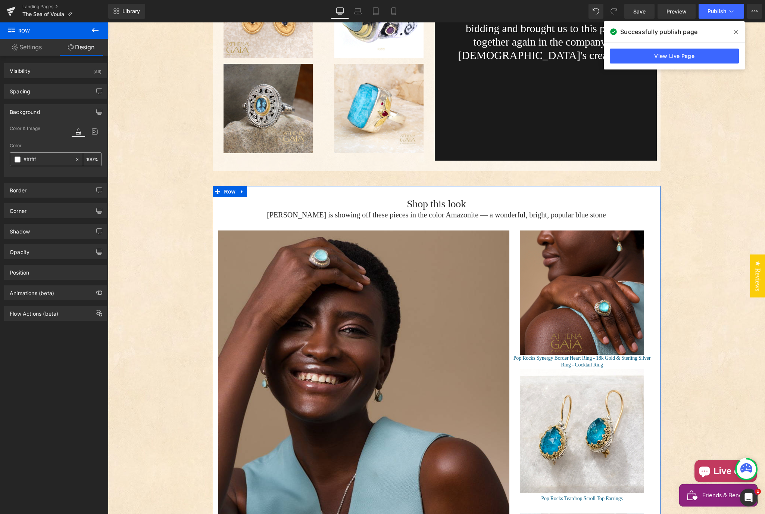
click at [86, 160] on input "100" at bounding box center [89, 159] width 7 height 8
type input "50"
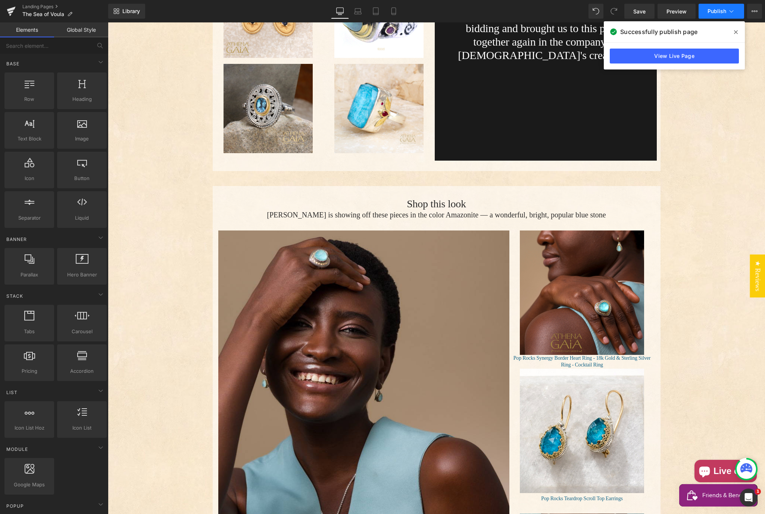
click at [713, 13] on span "Publish" at bounding box center [717, 11] width 19 height 6
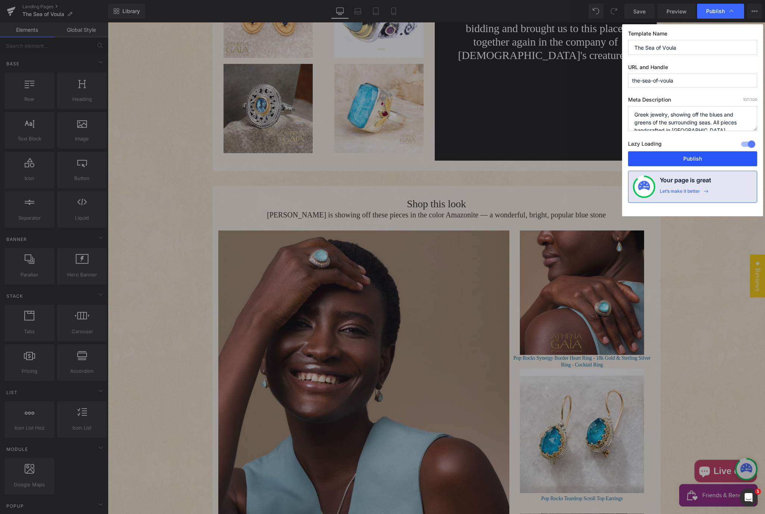
click at [673, 160] on button "Publish" at bounding box center [692, 158] width 129 height 15
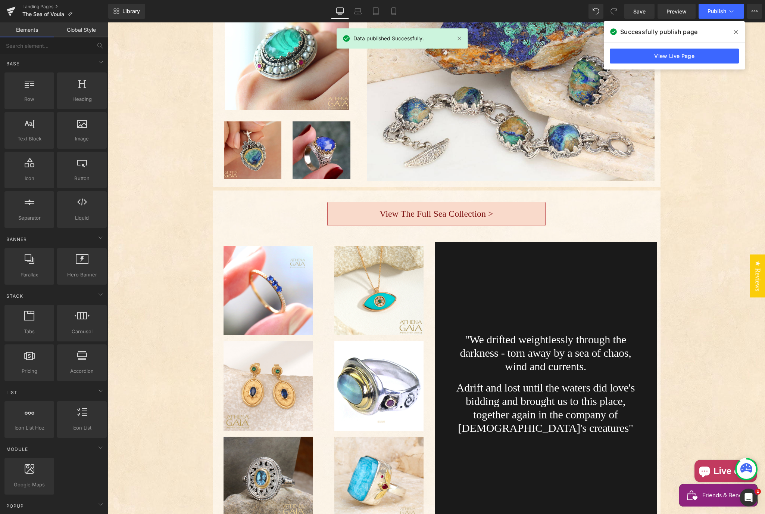
scroll to position [312, 0]
